Goal: Task Accomplishment & Management: Manage account settings

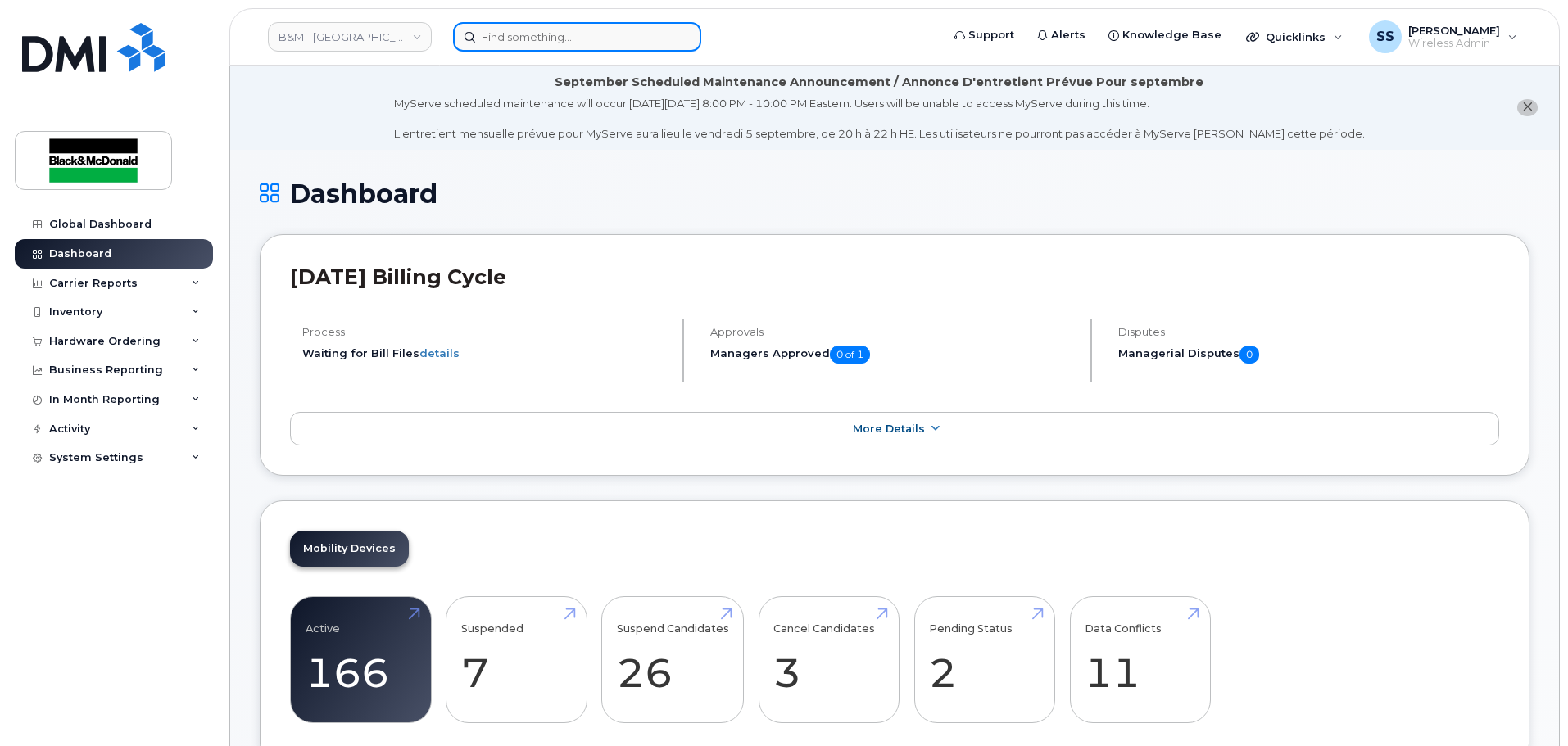
click at [546, 32] on input at bounding box center [577, 37] width 248 height 30
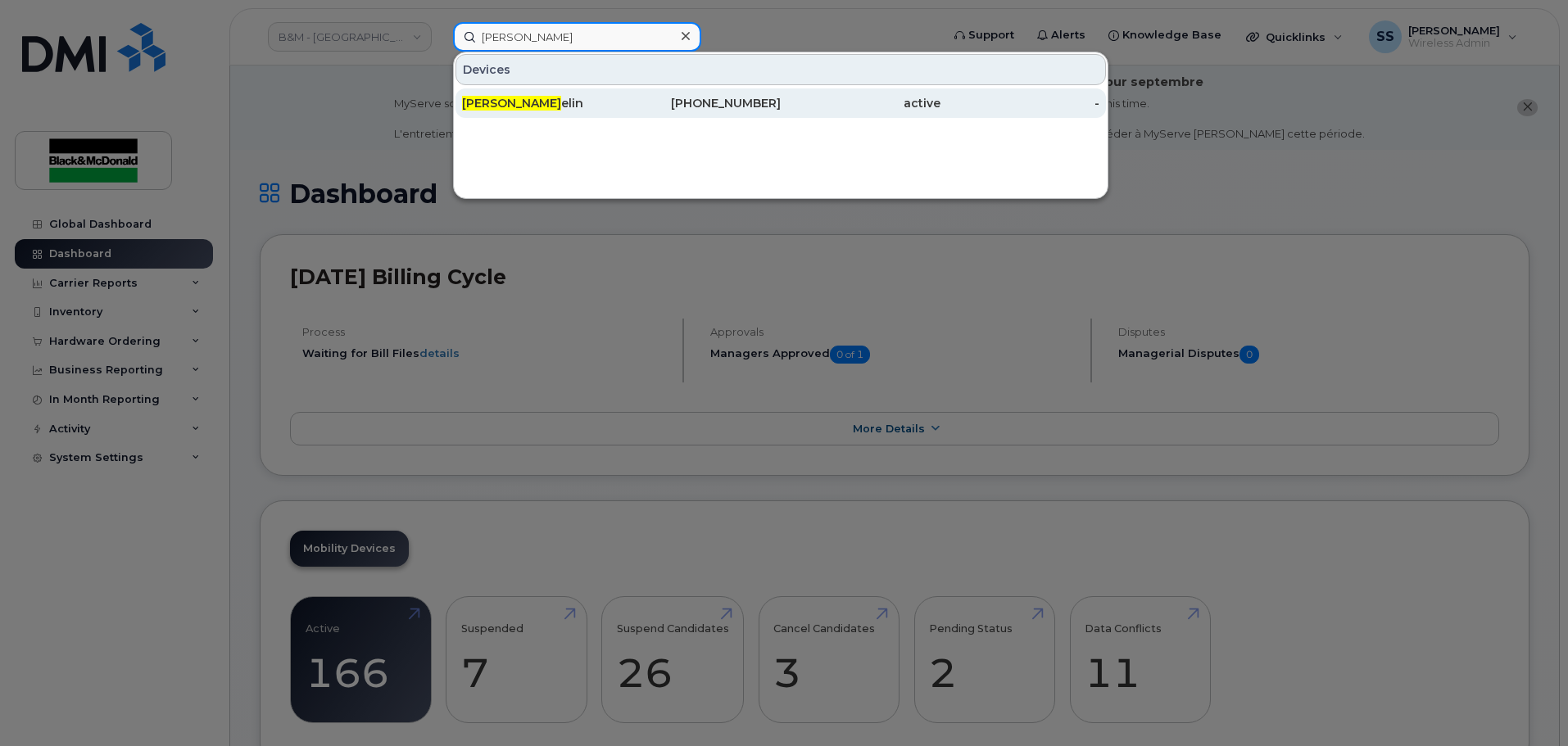
type input "David Ham"
click at [560, 98] on div "David Ham elin" at bounding box center [541, 103] width 160 height 17
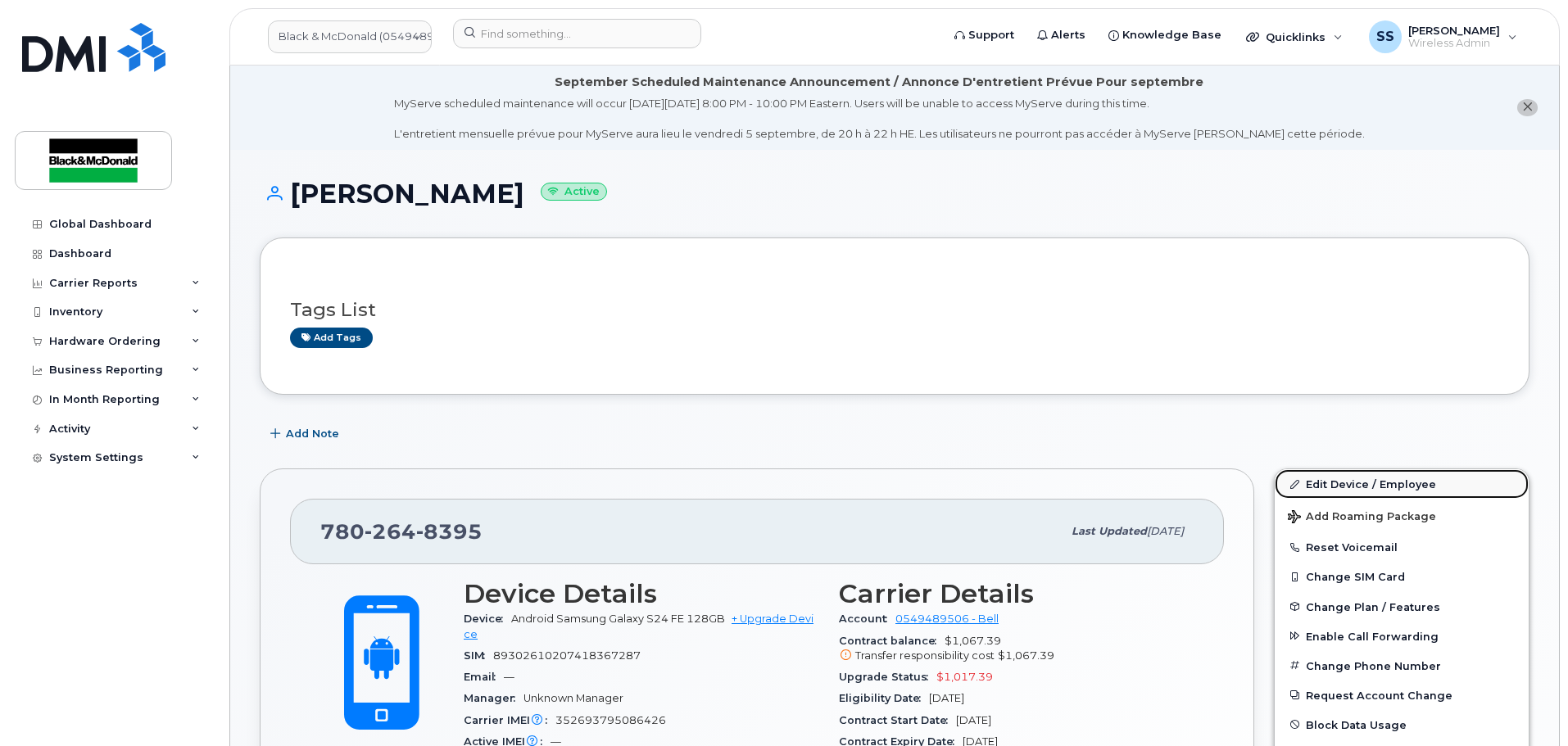
click at [1347, 481] on link "Edit Device / Employee" at bounding box center [1401, 484] width 254 height 30
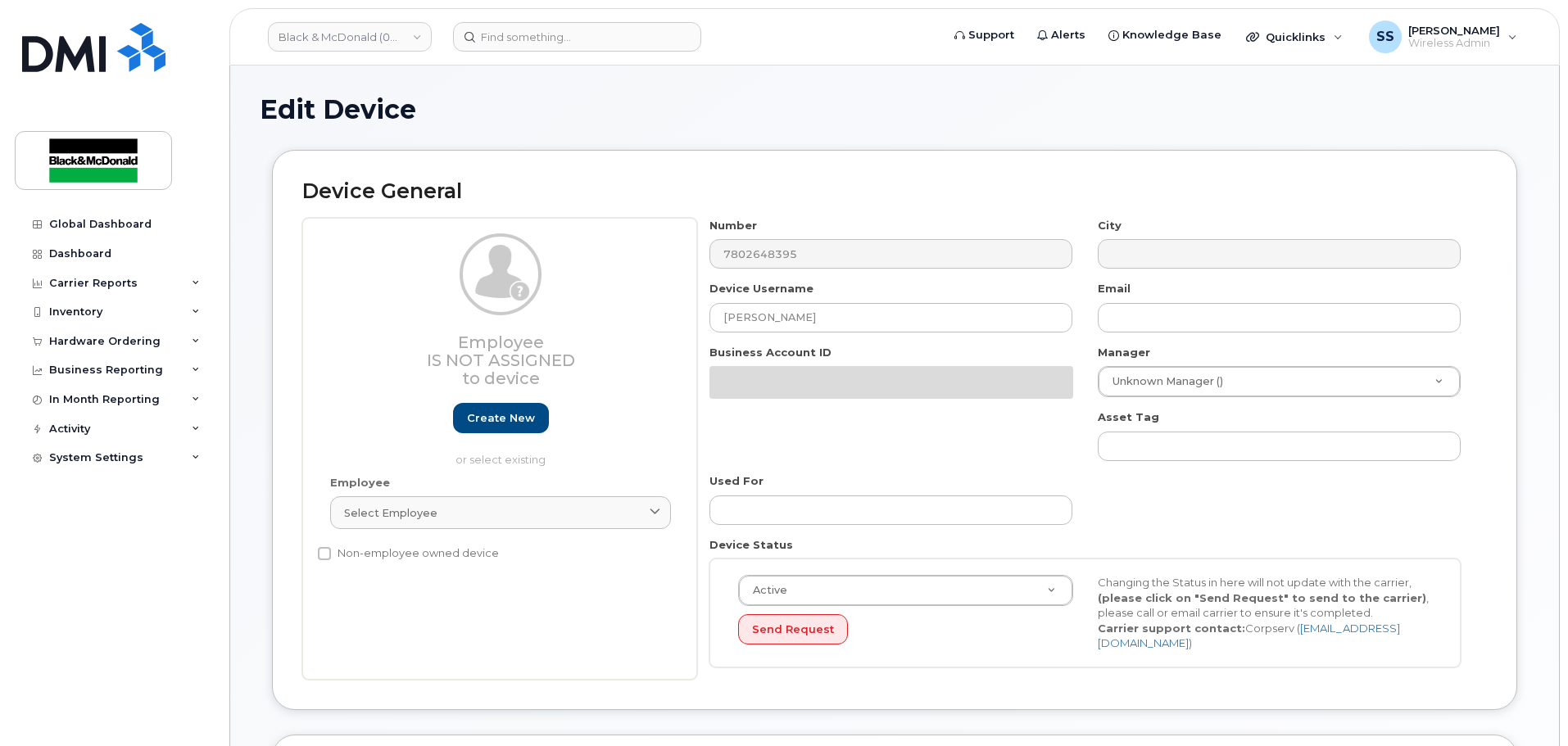
select select "27695469"
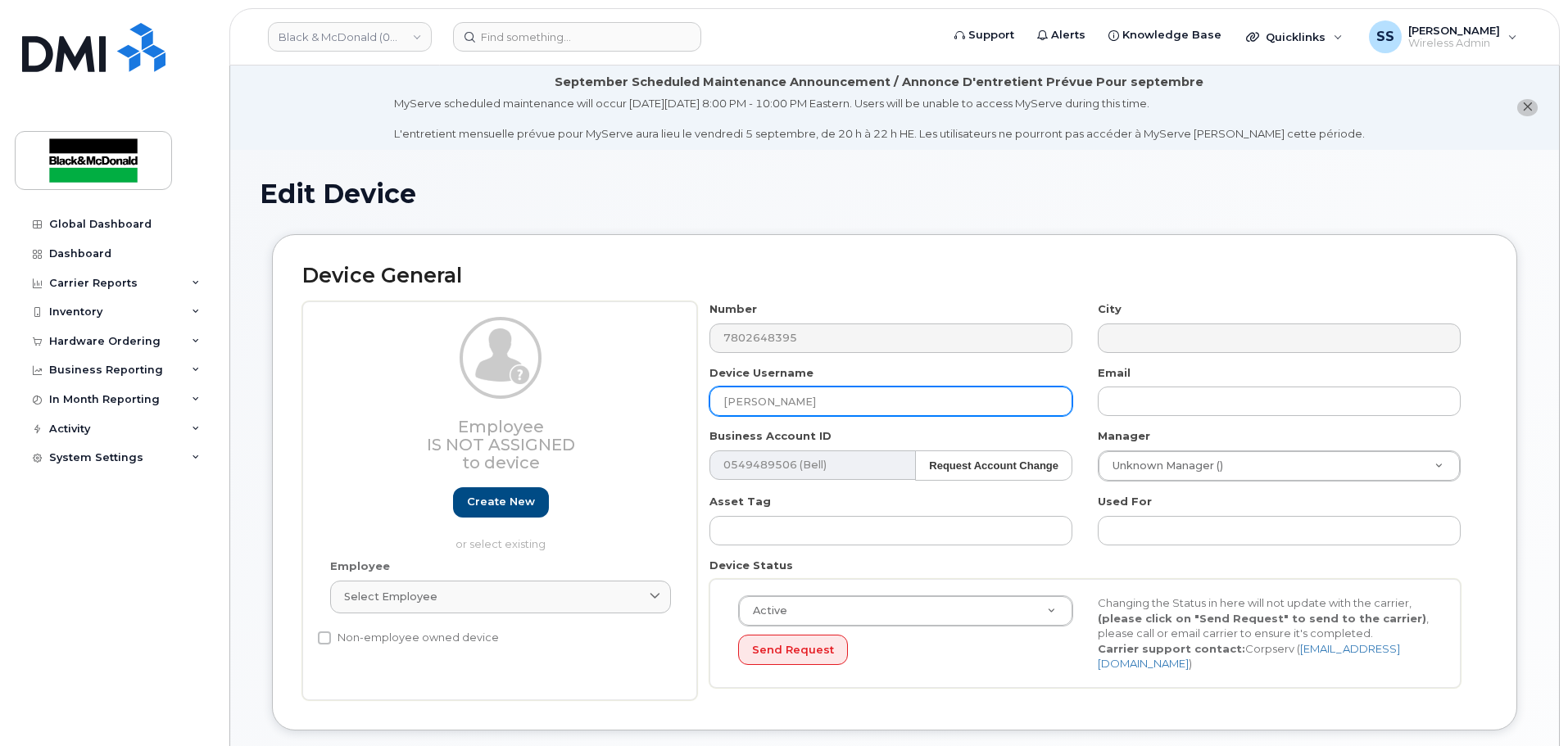
click at [874, 402] on input "[PERSON_NAME]" at bounding box center [891, 402] width 363 height 30
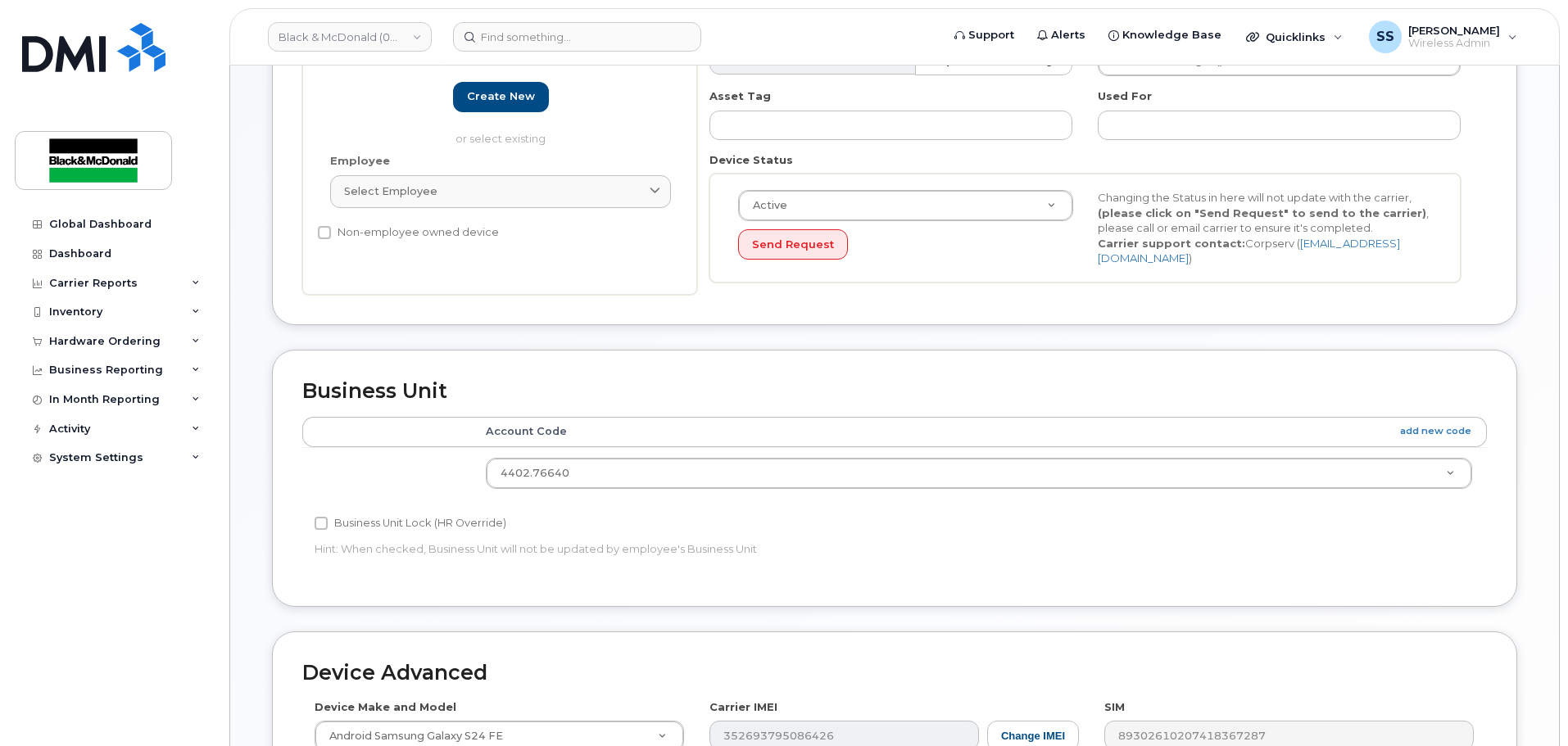
scroll to position [737, 0]
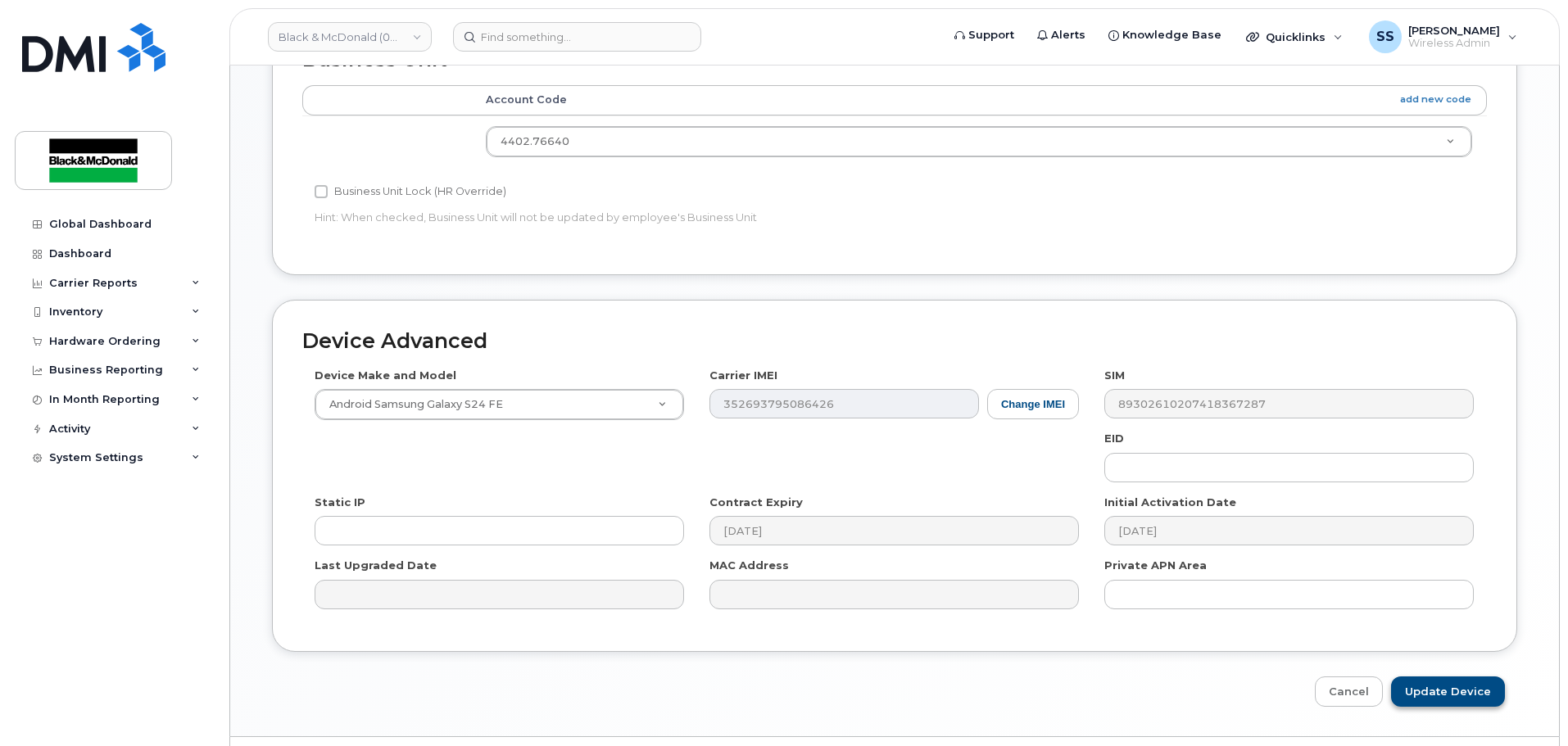
type input "David Hamelin - Terminated"
click at [1484, 676] on input "Update Device" at bounding box center [1448, 691] width 114 height 31
type input "Saving..."
